Goal: Task Accomplishment & Management: Use online tool/utility

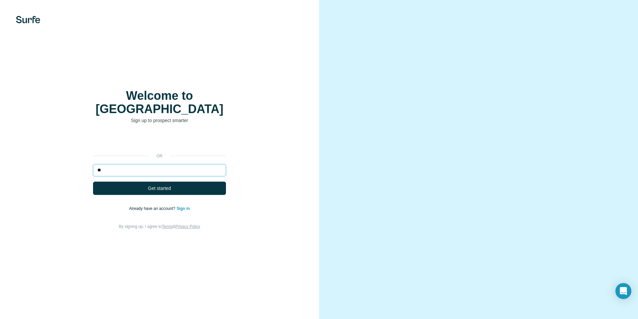
click at [147, 165] on input "**" at bounding box center [159, 170] width 133 height 12
type input "**********"
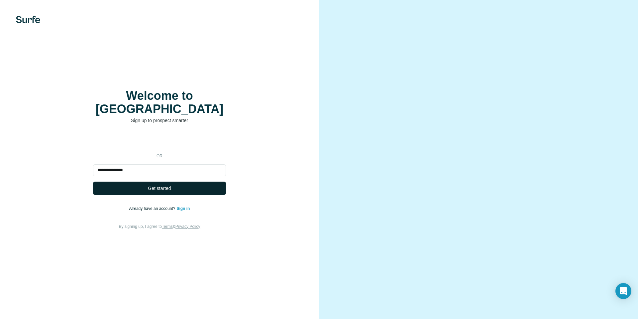
click at [140, 182] on button "Get started" at bounding box center [159, 188] width 133 height 13
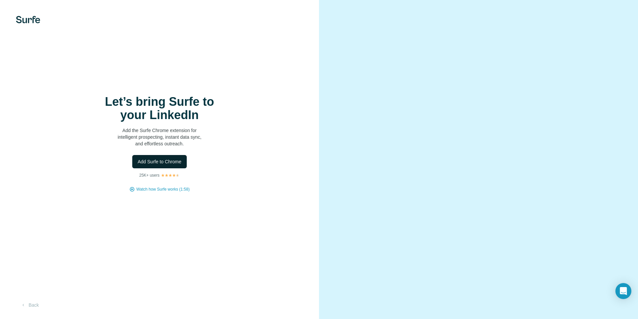
click at [154, 164] on span "Add Surfe to Chrome" at bounding box center [160, 161] width 44 height 7
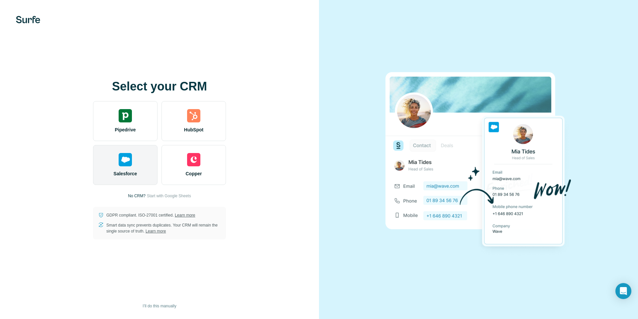
click at [124, 167] on div "Salesforce" at bounding box center [125, 165] width 65 height 40
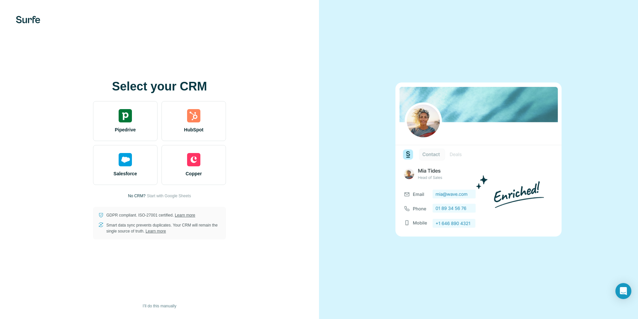
click at [23, 17] on img at bounding box center [28, 19] width 24 height 7
click at [20, 22] on img at bounding box center [28, 19] width 24 height 7
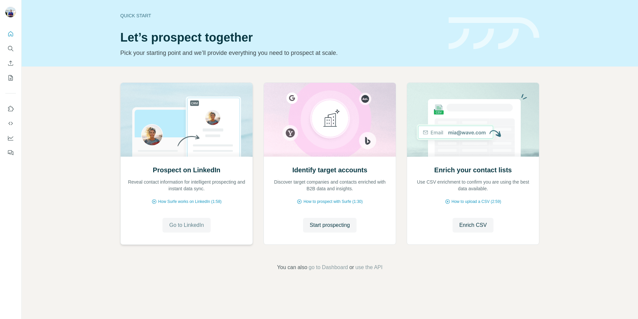
click at [184, 226] on span "Go to LinkedIn" at bounding box center [186, 225] width 35 height 8
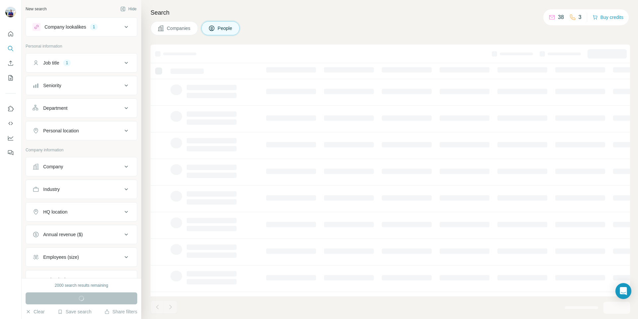
click at [107, 298] on div "Run search" at bounding box center [82, 298] width 112 height 12
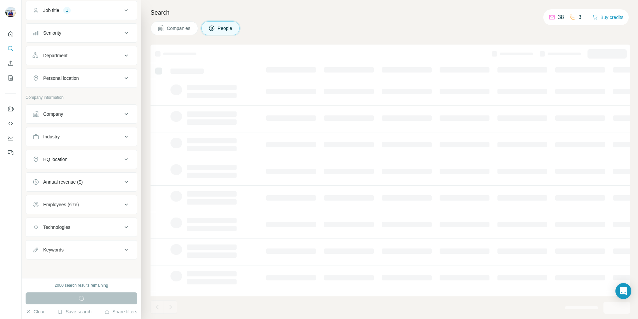
click at [182, 33] on button "Companies" at bounding box center [175, 28] width 48 height 14
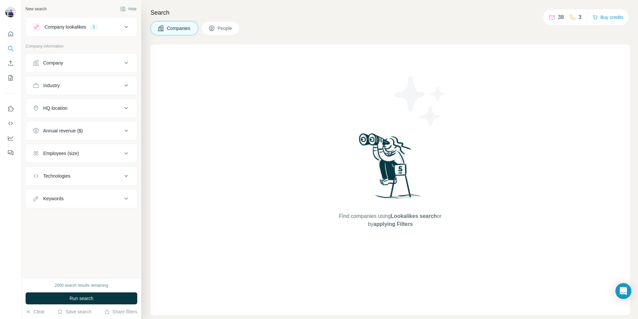
scroll to position [0, 0]
click at [221, 26] on span "People" at bounding box center [225, 28] width 15 height 7
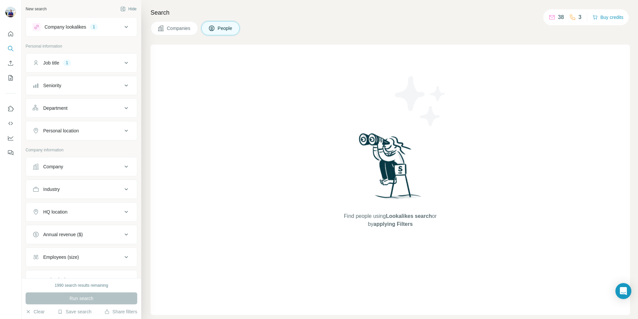
click at [88, 60] on div "Job title 1" at bounding box center [78, 63] width 90 height 7
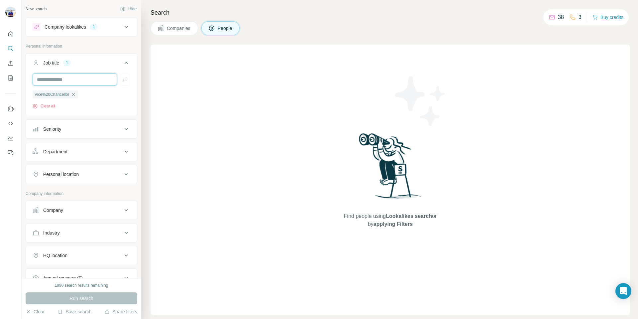
click at [79, 77] on input "text" at bounding box center [75, 79] width 84 height 12
click at [60, 32] on button "Company lookalikes 1" at bounding box center [81, 27] width 111 height 16
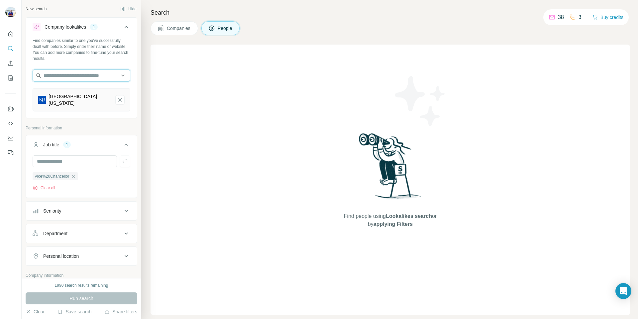
click at [67, 76] on input "text" at bounding box center [82, 75] width 98 height 12
type input "******"
click at [64, 77] on input "***" at bounding box center [82, 75] width 98 height 12
type input "*"
type input "***"
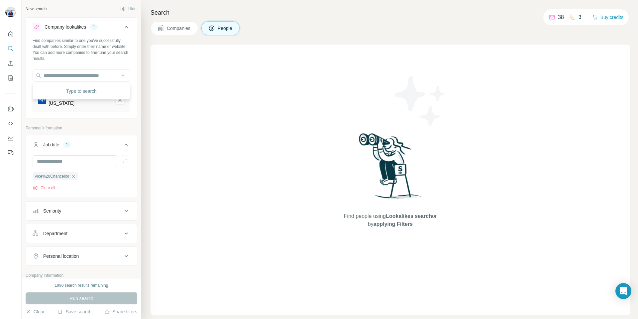
click at [62, 109] on div "Find companies similar to one you've successfully dealt with before. Simply ent…" at bounding box center [81, 77] width 111 height 79
click at [55, 99] on div "University of Kansas" at bounding box center [80, 99] width 62 height 13
click at [46, 97] on img at bounding box center [42, 100] width 8 height 8
click at [66, 155] on input "text" at bounding box center [75, 161] width 84 height 12
type input "*"
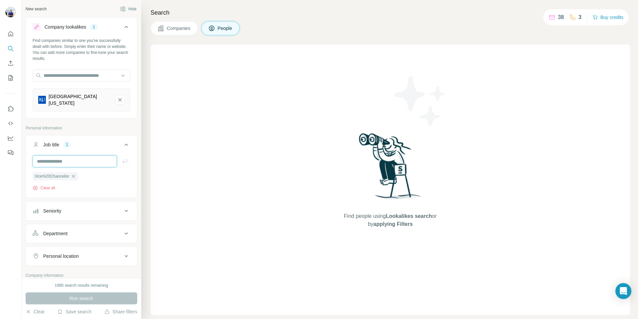
scroll to position [174, 0]
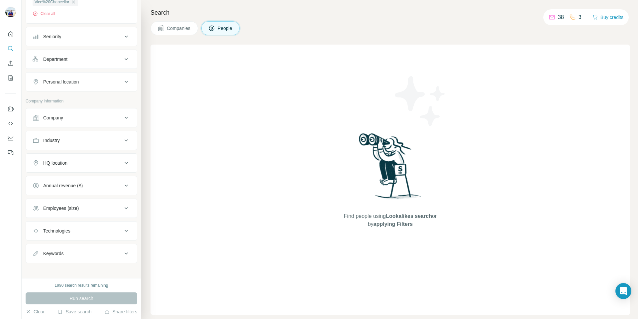
click at [54, 118] on button "Company" at bounding box center [81, 118] width 111 height 16
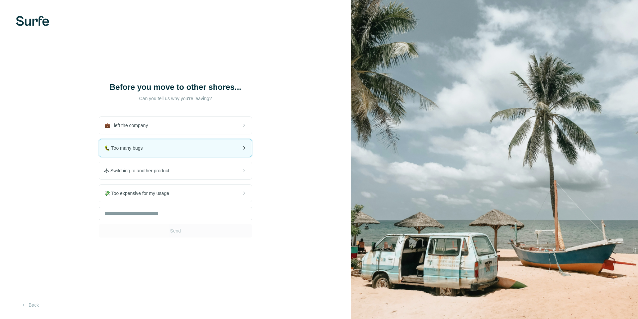
click at [180, 153] on div "🐛 Too many bugs" at bounding box center [175, 147] width 153 height 17
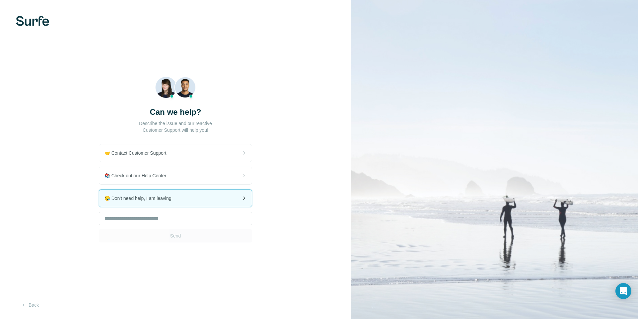
click at [166, 201] on div "😪 Don't need help, I am leaving" at bounding box center [175, 198] width 153 height 17
